Goal: Task Accomplishment & Management: Complete application form

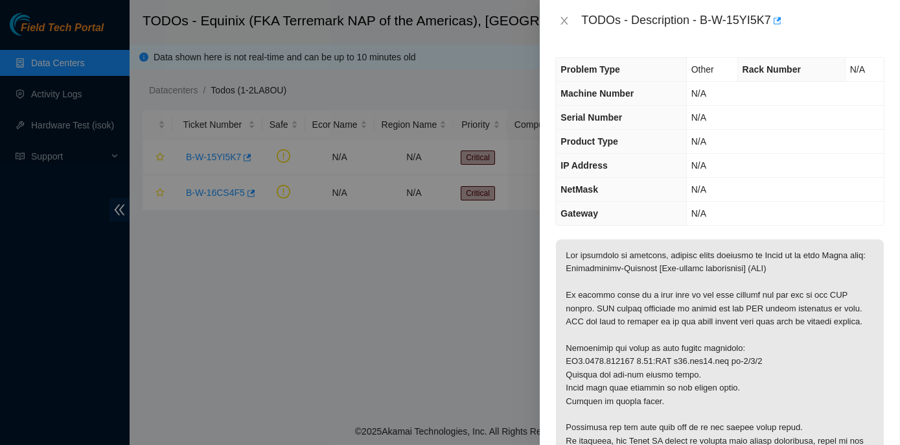
scroll to position [235, 0]
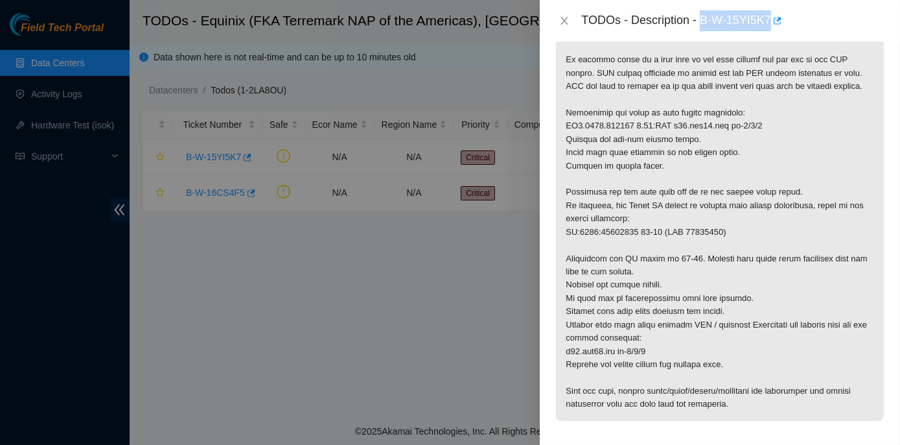
drag, startPoint x: 703, startPoint y: 18, endPoint x: 771, endPoint y: 30, distance: 69.2
click at [771, 30] on div "TODOs - Description - B-W-15YI5K7" at bounding box center [732, 20] width 303 height 21
copy div "B-W-15YI5K7"
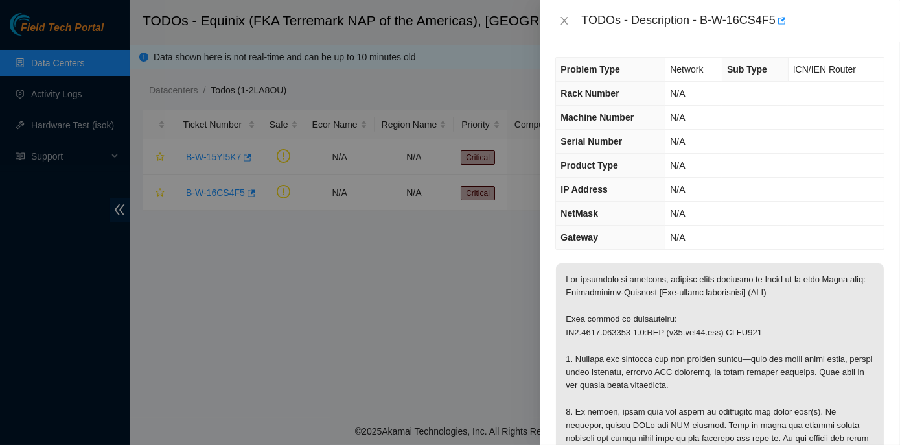
scroll to position [241, 0]
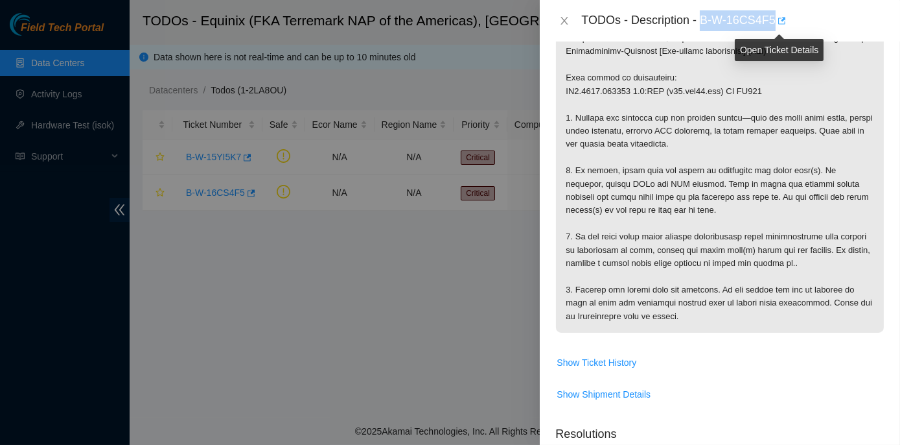
drag, startPoint x: 704, startPoint y: 18, endPoint x: 776, endPoint y: 17, distance: 72.0
click at [776, 17] on div "TODOs - Description - B-W-16CS4F5" at bounding box center [732, 20] width 303 height 21
copy div "B-W-16CS4F5"
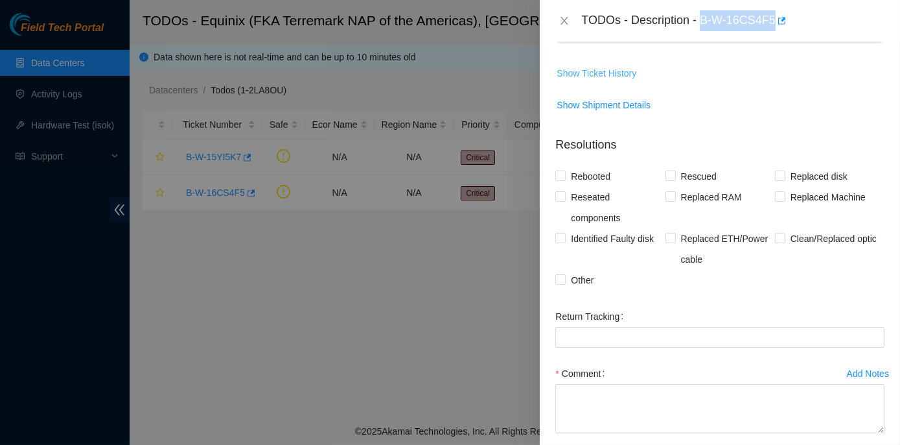
scroll to position [535, 0]
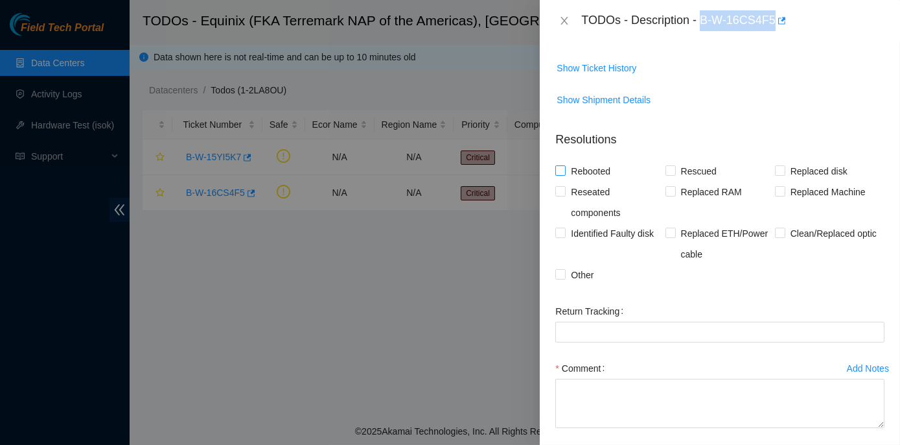
click at [557, 174] on input "Rebooted" at bounding box center [560, 169] width 9 height 9
checkbox input "true"
click at [565, 196] on span at bounding box center [561, 191] width 10 height 10
click at [565, 195] on input "Reseated components" at bounding box center [560, 190] width 9 height 9
checkbox input "true"
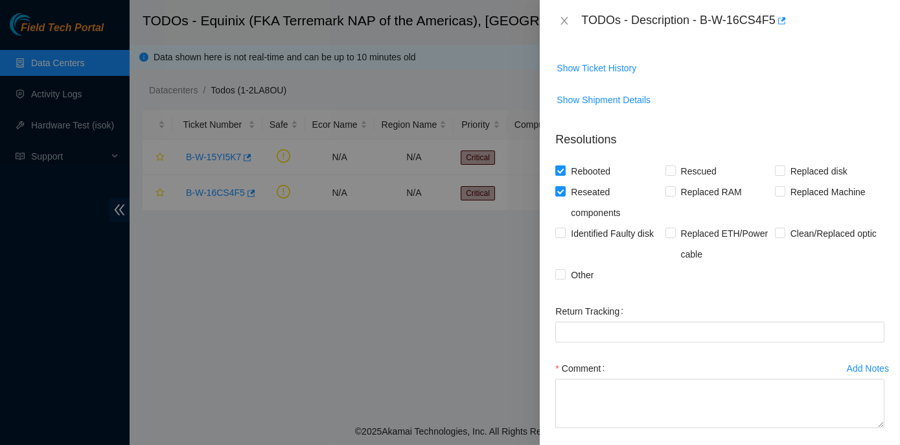
scroll to position [604, 0]
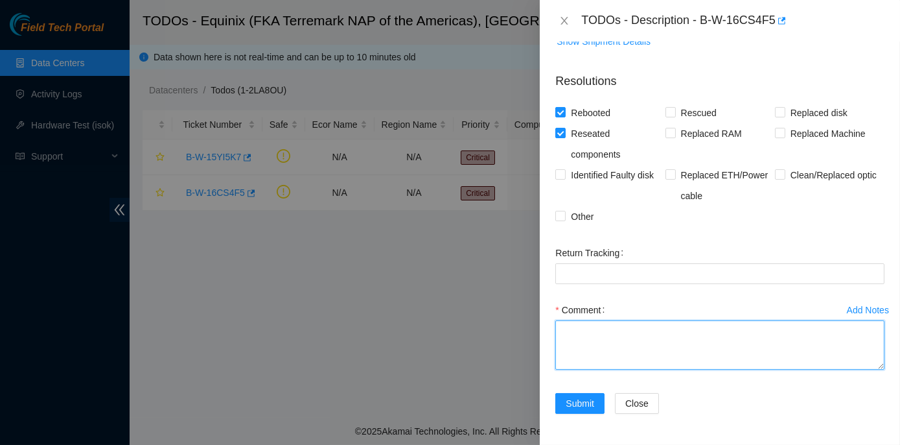
click at [587, 345] on textarea "Comment" at bounding box center [720, 344] width 329 height 49
paste textarea "This device is unreachable: MI1.0103.148225 0.3:RTR (r04.mia01.icn) SN EQ815 1.…"
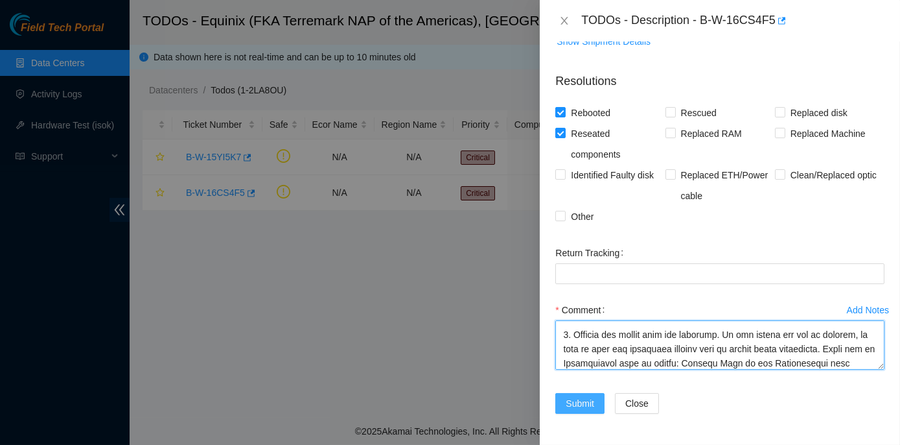
type textarea "This device is unreachable: MI1.0103.148225 0.3:RTR (r04.mia01.icn) SN EQ815 1.…"
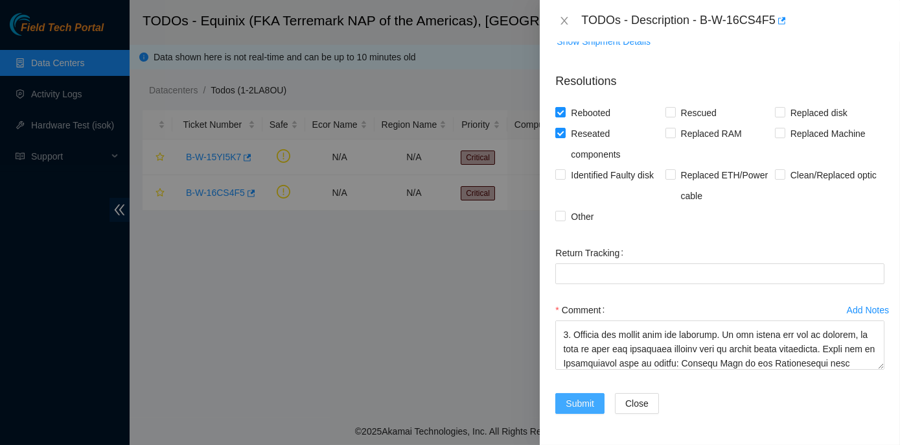
click at [584, 403] on span "Submit" at bounding box center [580, 403] width 29 height 14
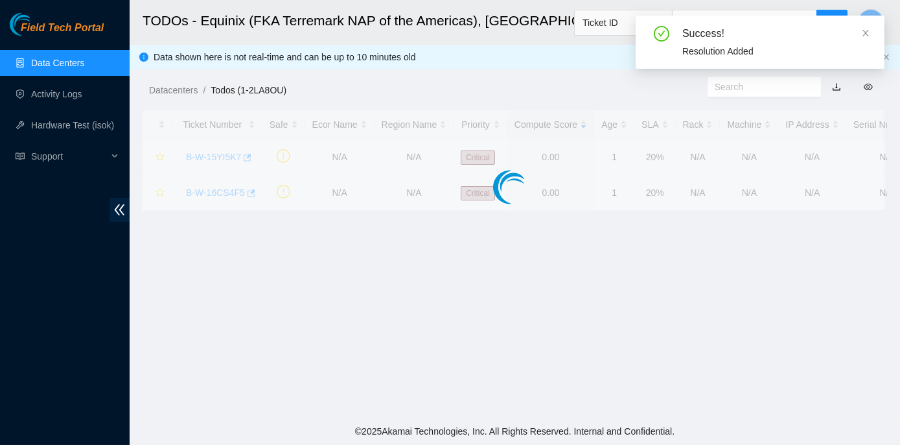
scroll to position [320, 0]
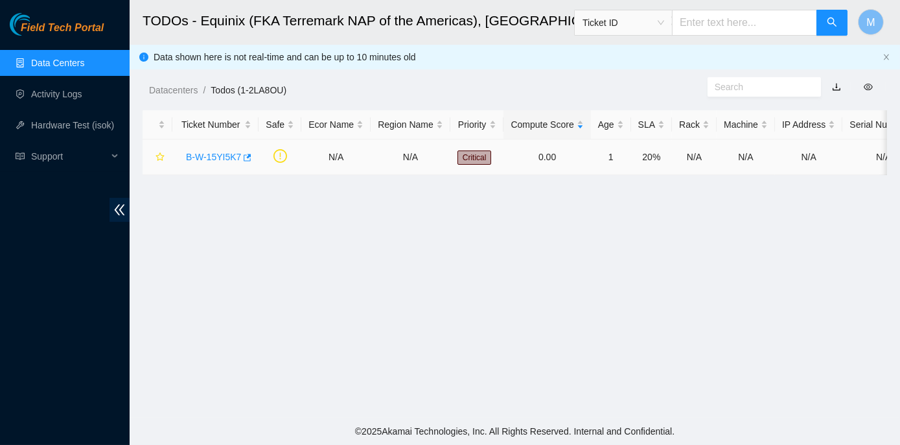
click at [203, 154] on link "B-W-15YI5K7" at bounding box center [213, 157] width 55 height 10
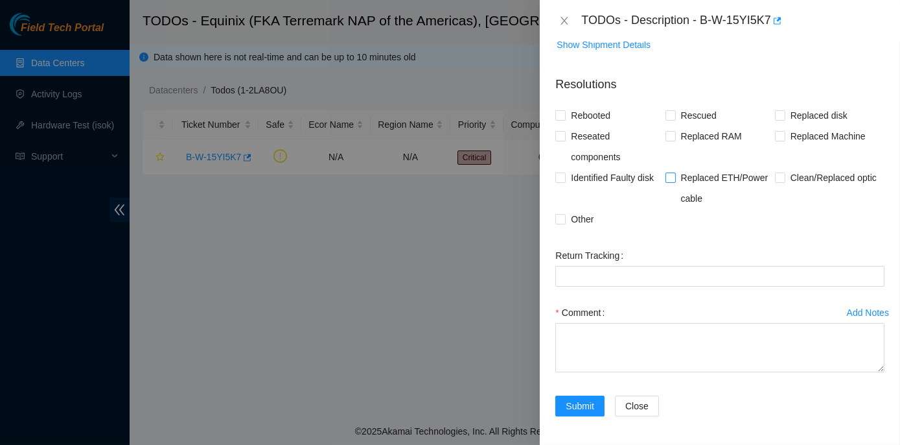
scroll to position [0, 0]
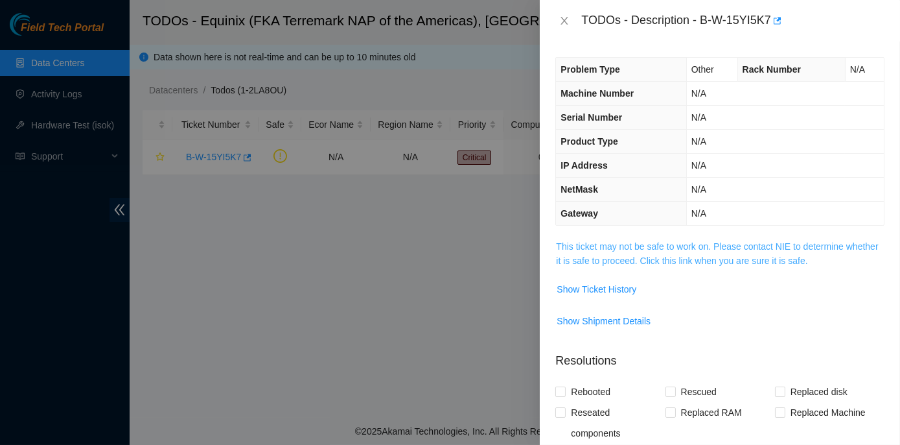
click at [662, 242] on link "This ticket may not be safe to work on. Please contact NIE to determine whether…" at bounding box center [717, 253] width 322 height 25
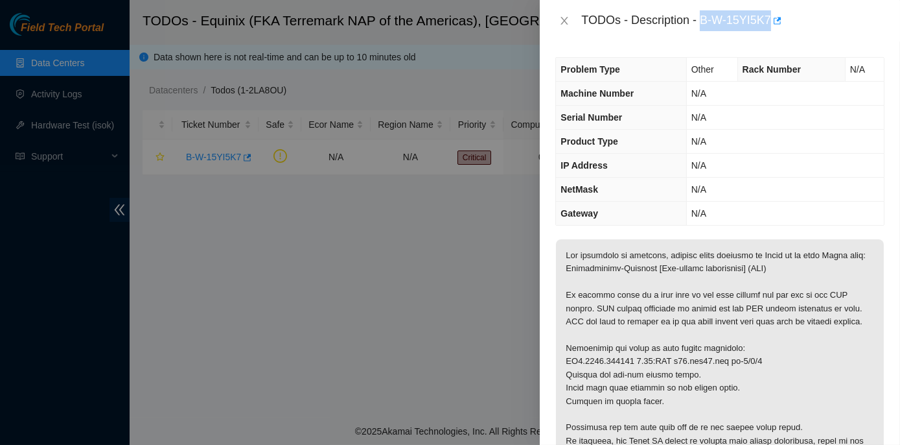
drag, startPoint x: 703, startPoint y: 16, endPoint x: 769, endPoint y: 18, distance: 66.1
click at [769, 18] on div "TODOs - Description - B-W-15YI5K7" at bounding box center [732, 20] width 303 height 21
copy div "B-W-15YI5K7"
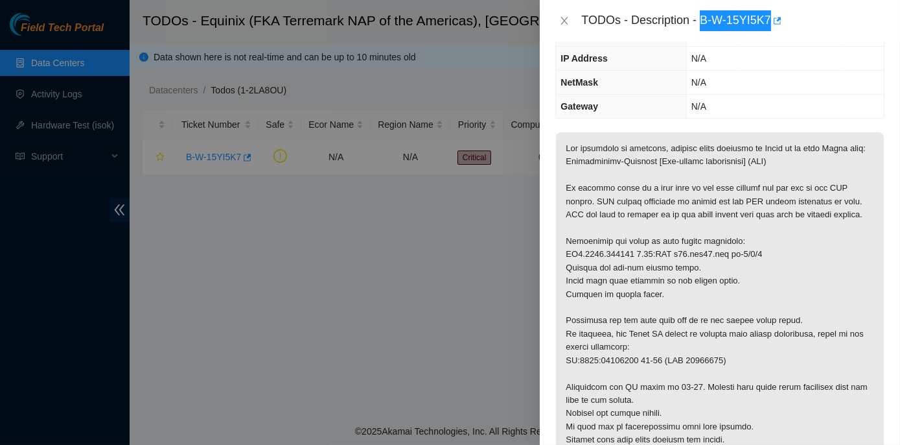
scroll to position [117, 0]
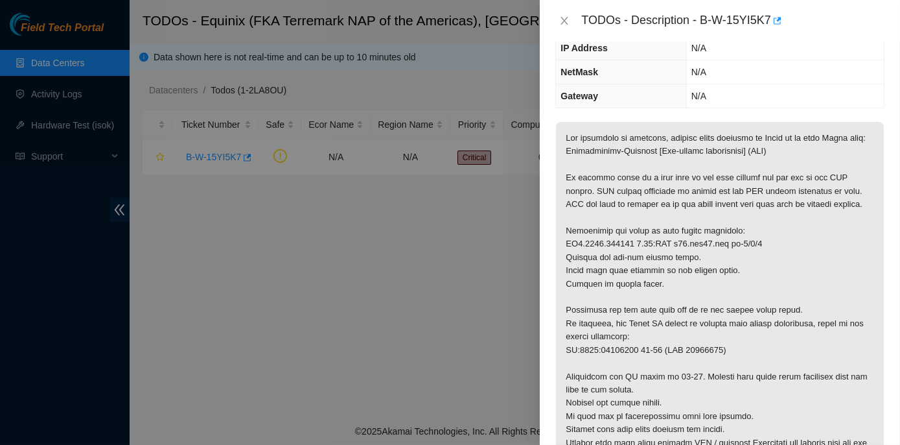
click at [664, 295] on p at bounding box center [720, 330] width 328 height 417
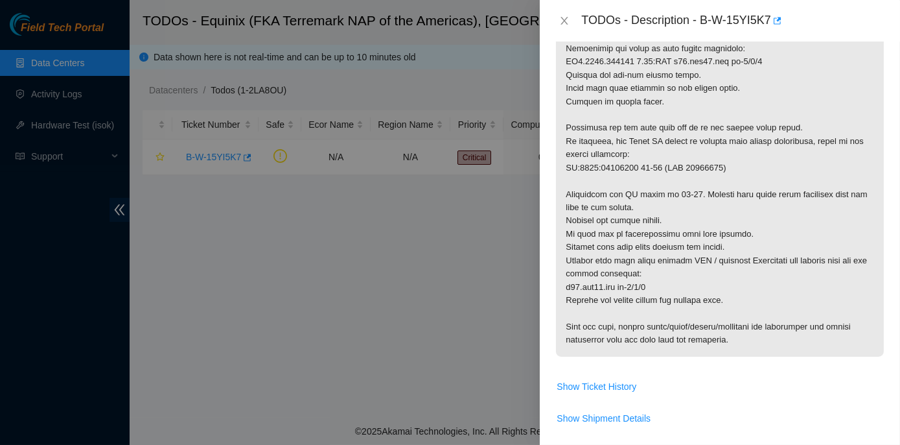
scroll to position [353, 0]
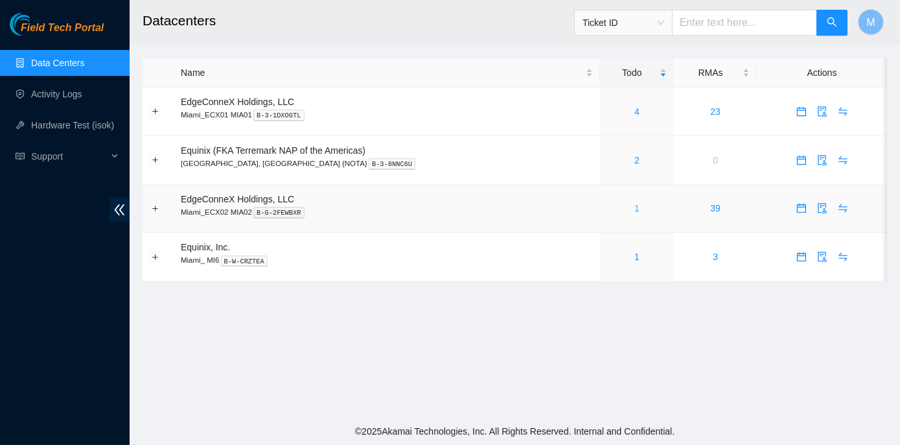
click at [635, 209] on link "1" at bounding box center [637, 208] width 5 height 10
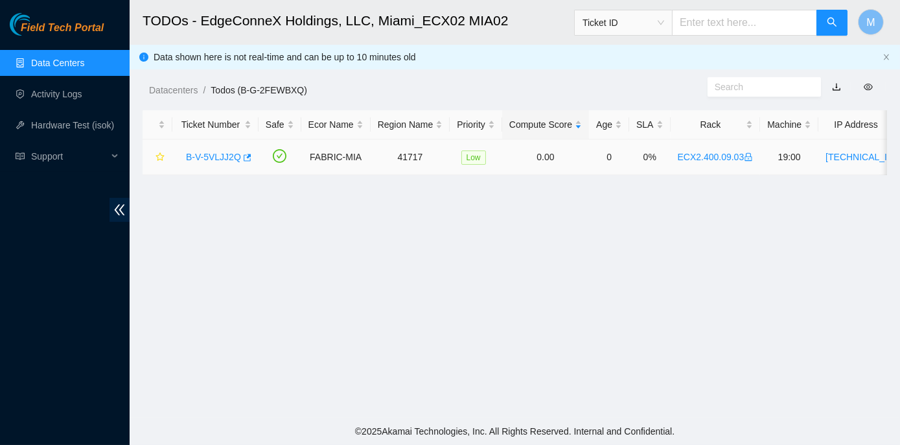
click at [209, 156] on link "B-V-5VLJJ2Q" at bounding box center [213, 157] width 55 height 10
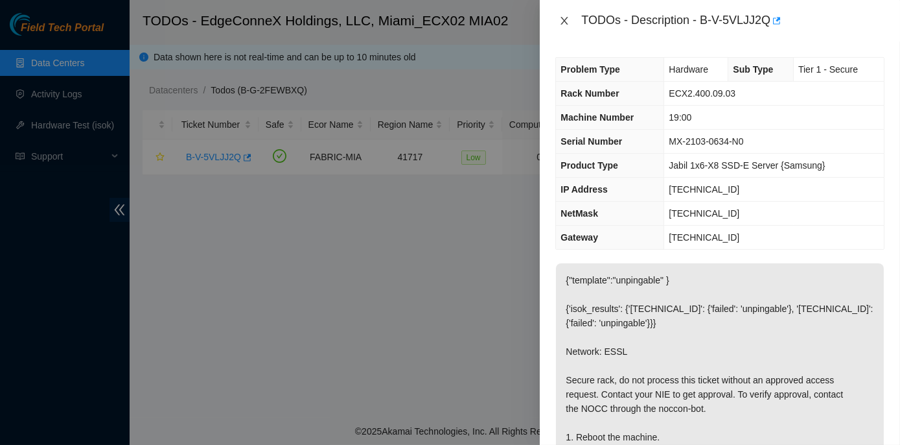
click at [567, 23] on icon "close" at bounding box center [564, 21] width 10 height 10
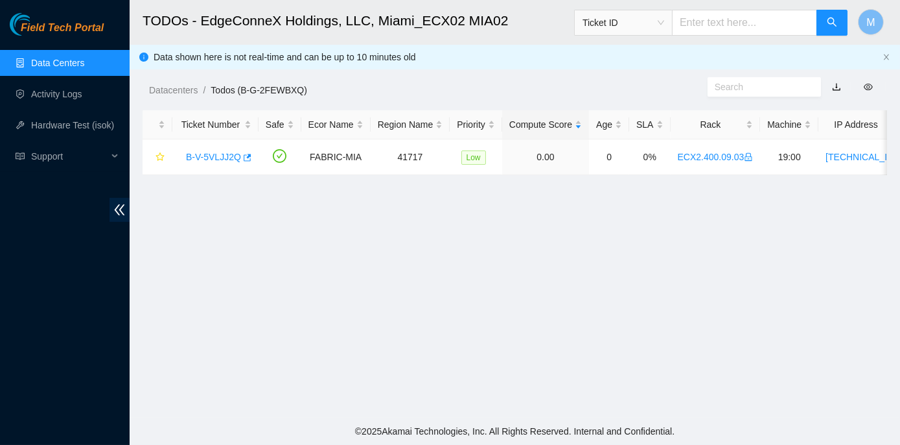
click at [50, 62] on link "Data Centers" at bounding box center [57, 63] width 53 height 10
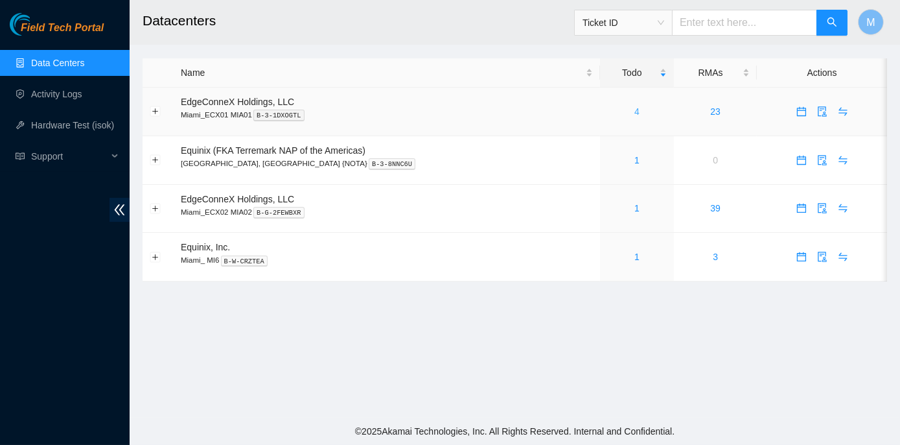
click at [635, 110] on link "4" at bounding box center [637, 111] width 5 height 10
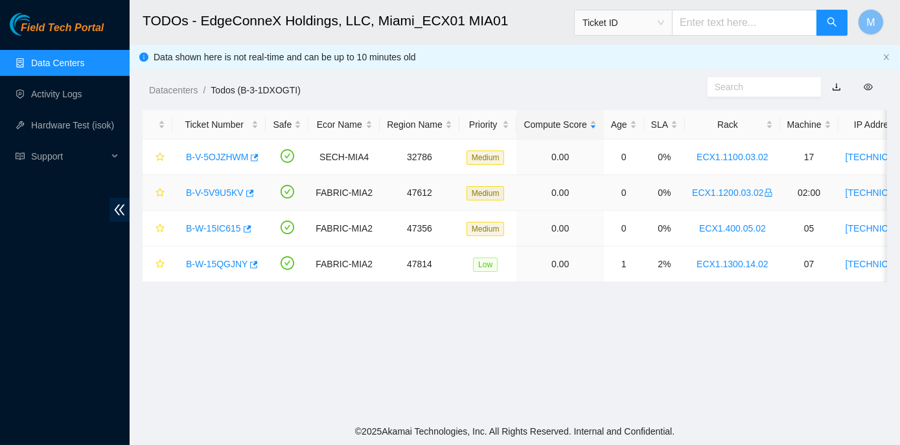
click at [211, 193] on link "B-V-5V9U5KV" at bounding box center [215, 192] width 58 height 10
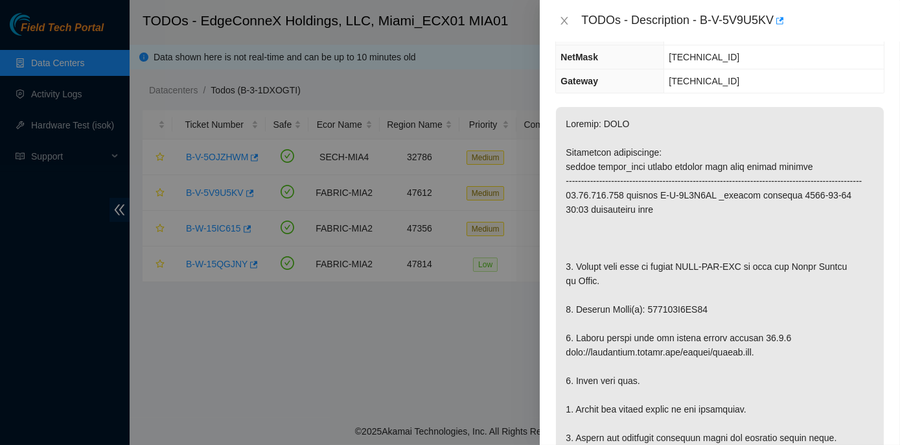
scroll to position [176, 0]
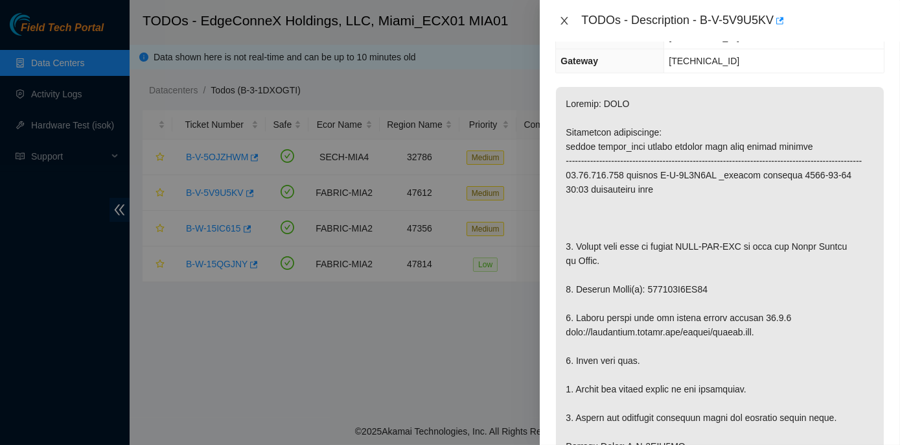
click at [567, 22] on icon "close" at bounding box center [564, 21] width 10 height 10
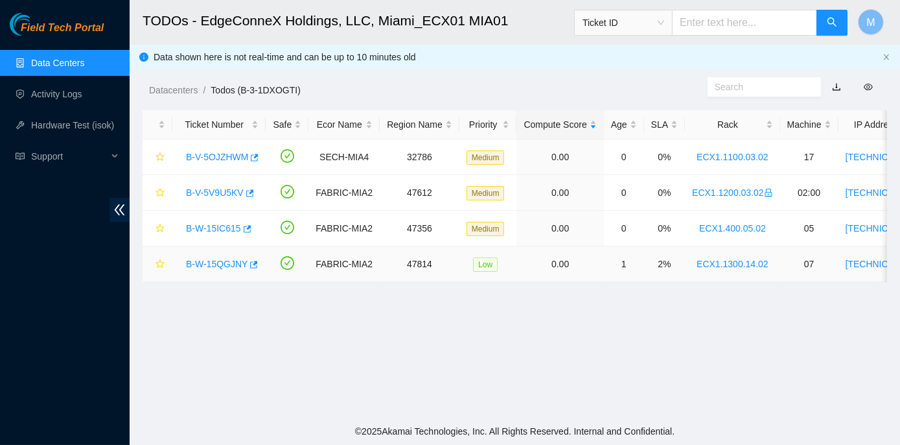
scroll to position [219, 0]
click at [61, 67] on link "Data Centers" at bounding box center [57, 63] width 53 height 10
